Goal: Task Accomplishment & Management: Manage account settings

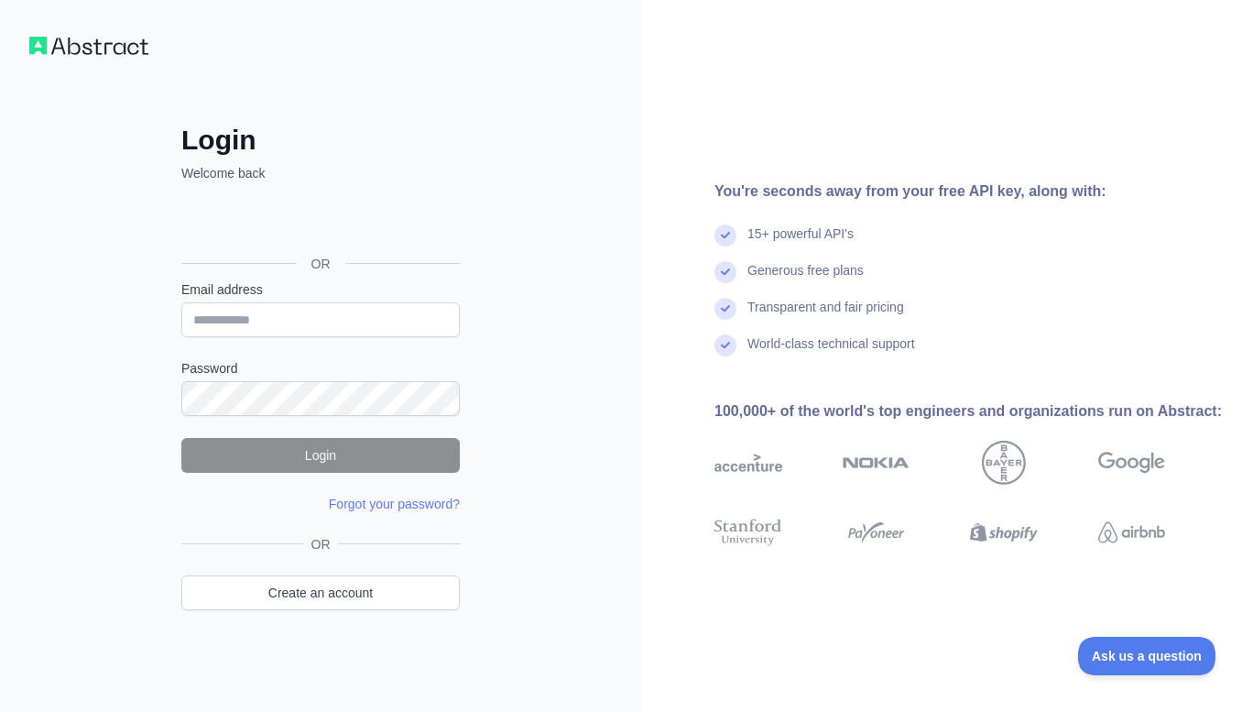
type input "**********"
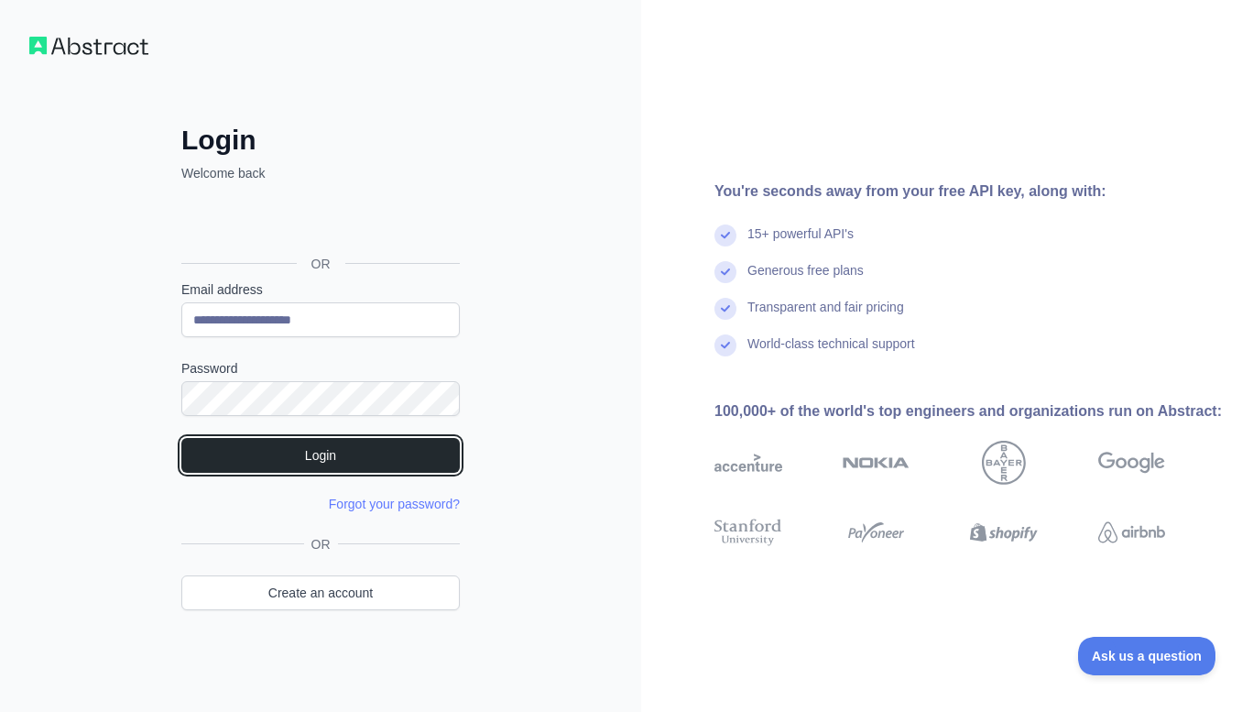
click at [355, 465] on button "Login" at bounding box center [320, 455] width 278 height 35
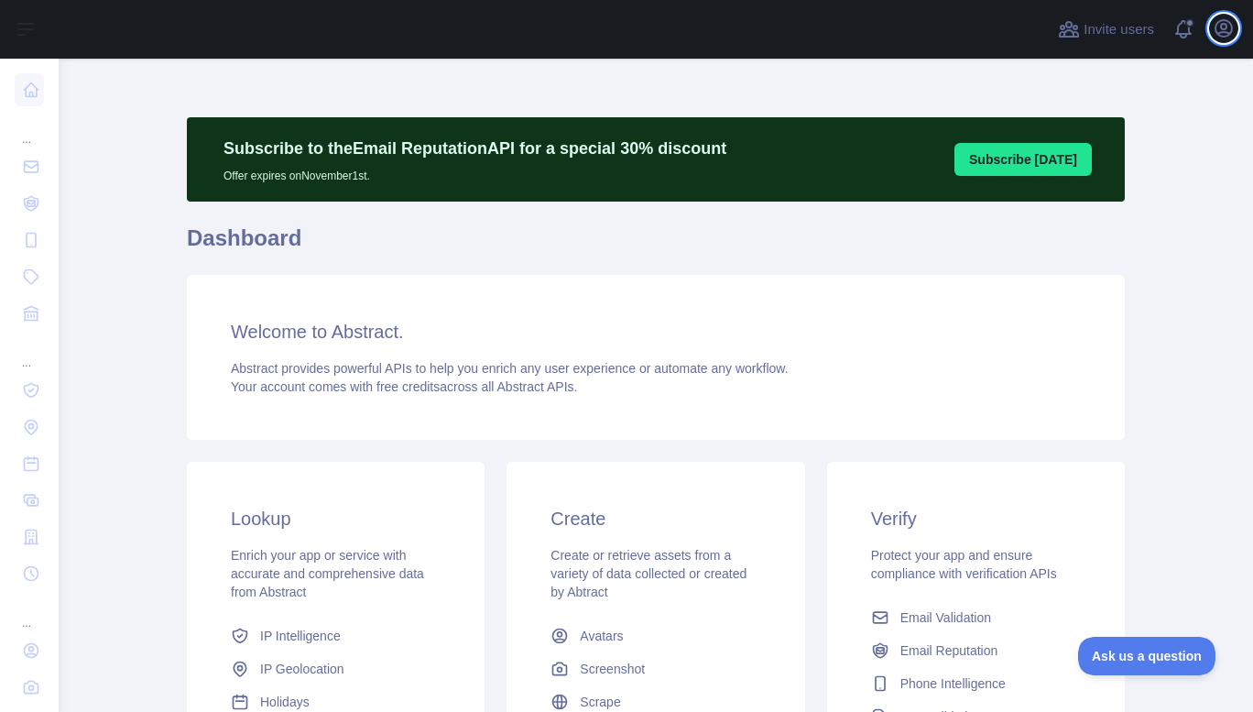
click at [1229, 27] on icon "button" at bounding box center [1224, 28] width 22 height 22
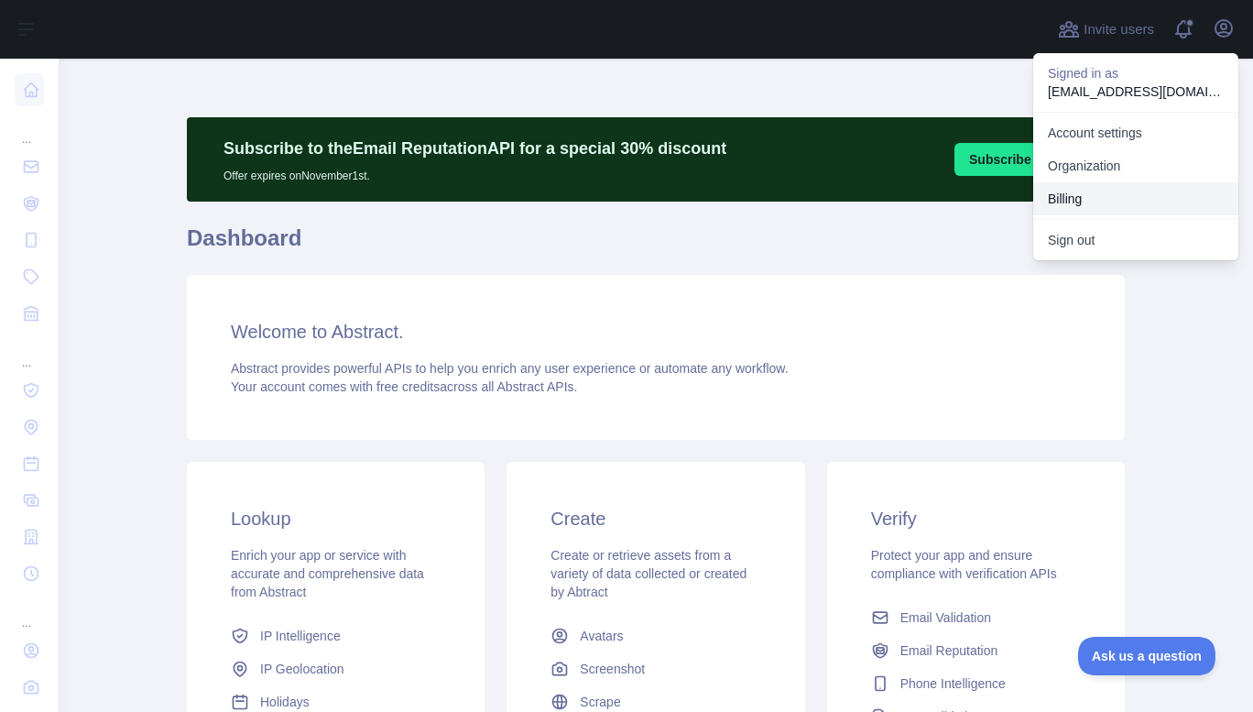
click at [1090, 192] on button "Billing" at bounding box center [1135, 198] width 205 height 33
